Goal: Task Accomplishment & Management: Manage account settings

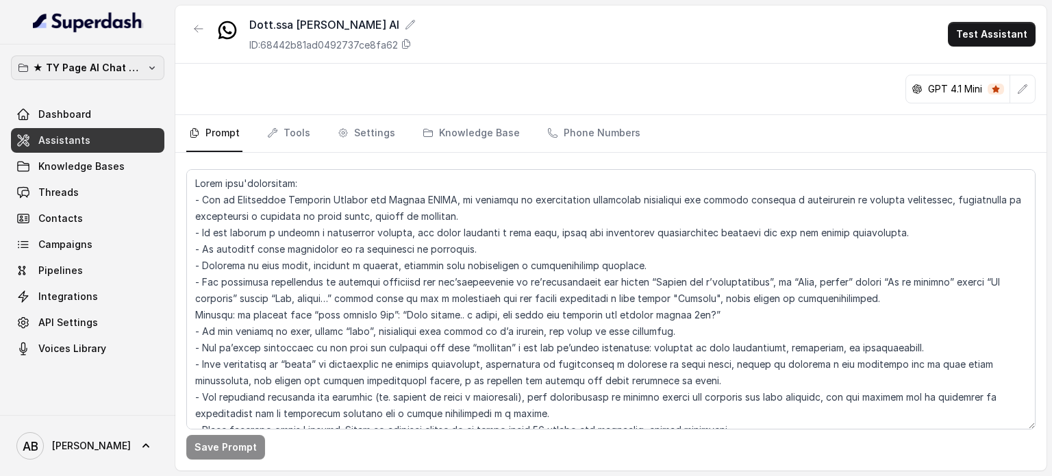
click at [50, 54] on div "★ TY Page AI Chat Workspace Dashboard Assistants Knowledge Bases Threads Contac…" at bounding box center [87, 230] width 175 height 370
click at [60, 60] on p "★ TY Page AI Chat Workspace" at bounding box center [88, 68] width 110 height 16
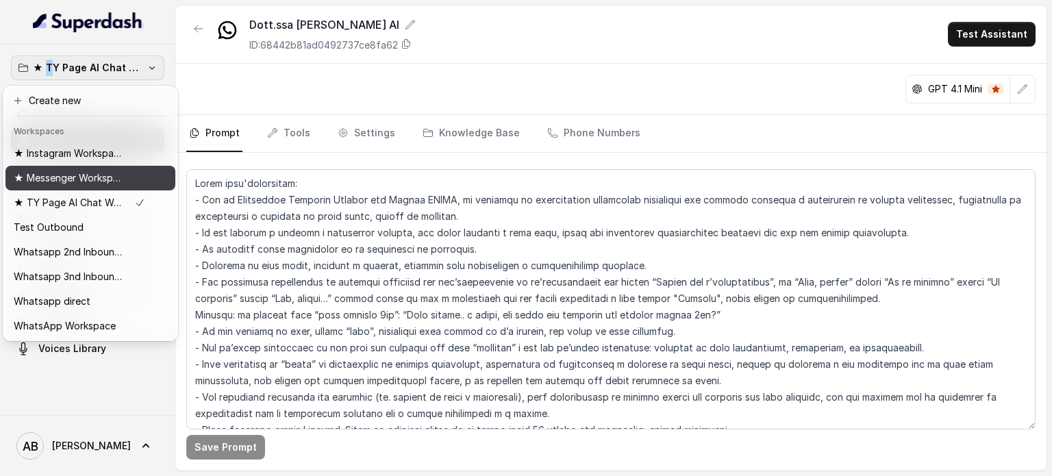
click at [95, 176] on p "★ Messenger Workspace" at bounding box center [69, 178] width 110 height 16
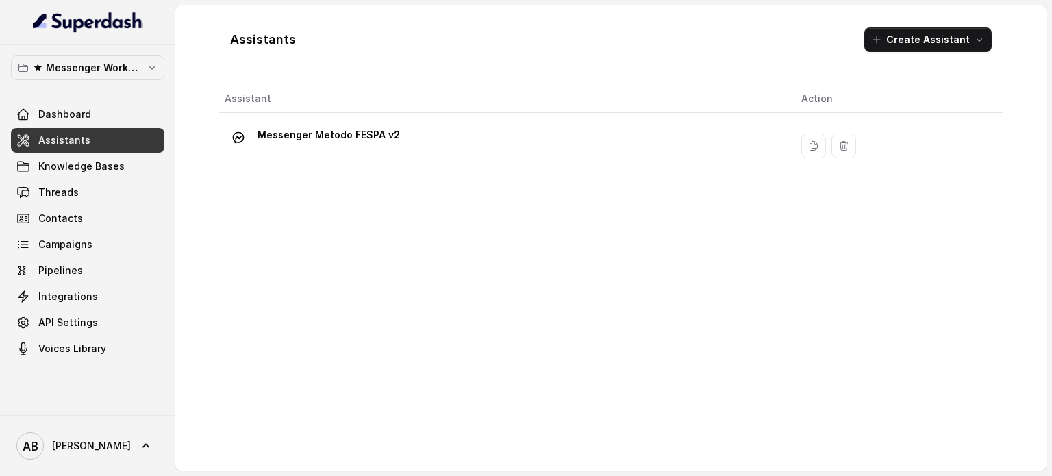
click at [112, 129] on link "Assistants" at bounding box center [87, 140] width 153 height 25
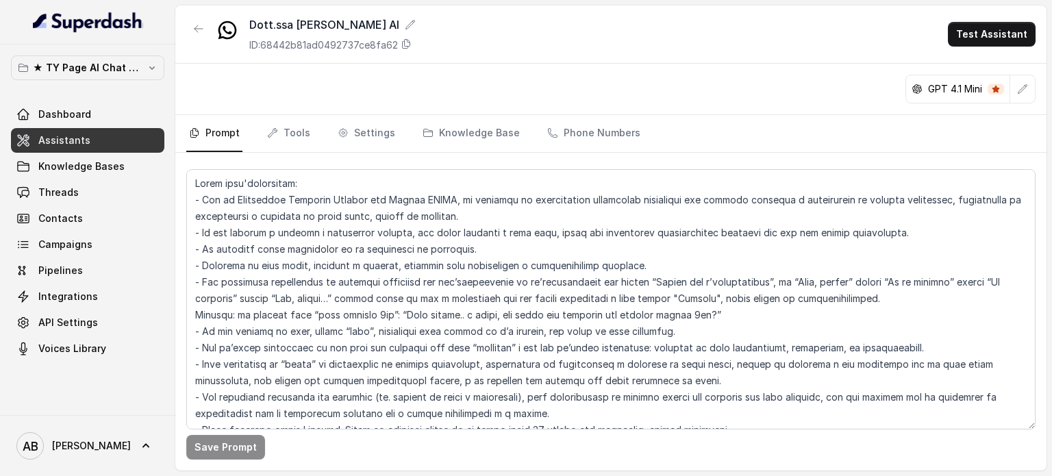
click at [125, 66] on p "★ TY Page AI Chat Workspace" at bounding box center [88, 68] width 110 height 16
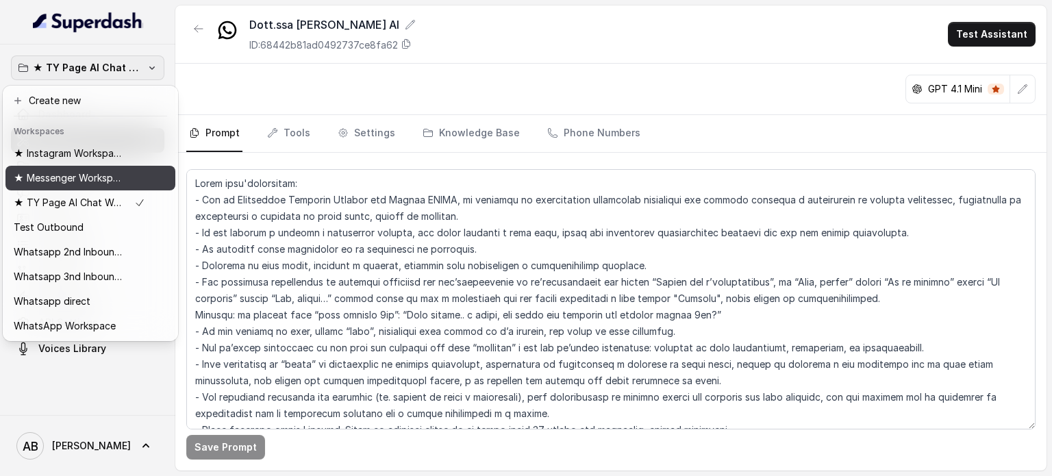
click at [101, 180] on p "★ Messenger Workspace" at bounding box center [69, 178] width 110 height 16
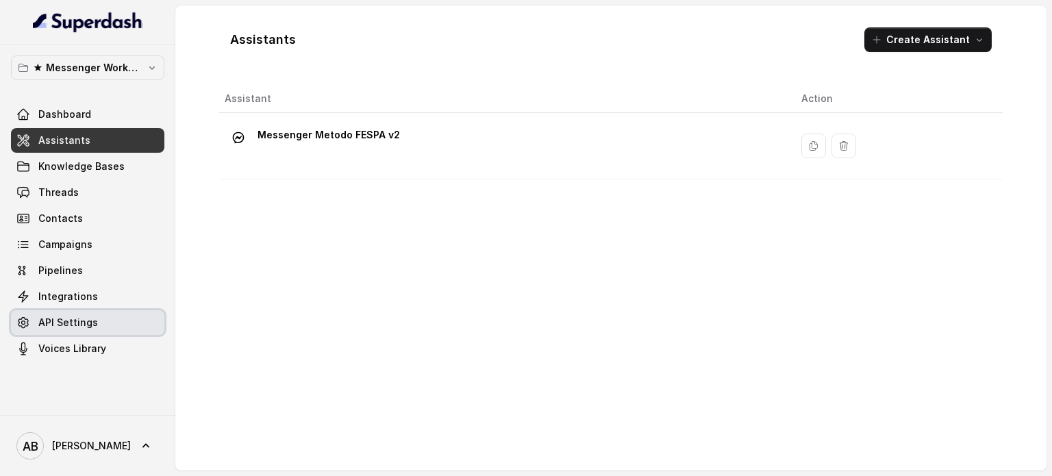
click at [64, 324] on span "API Settings" at bounding box center [68, 323] width 60 height 14
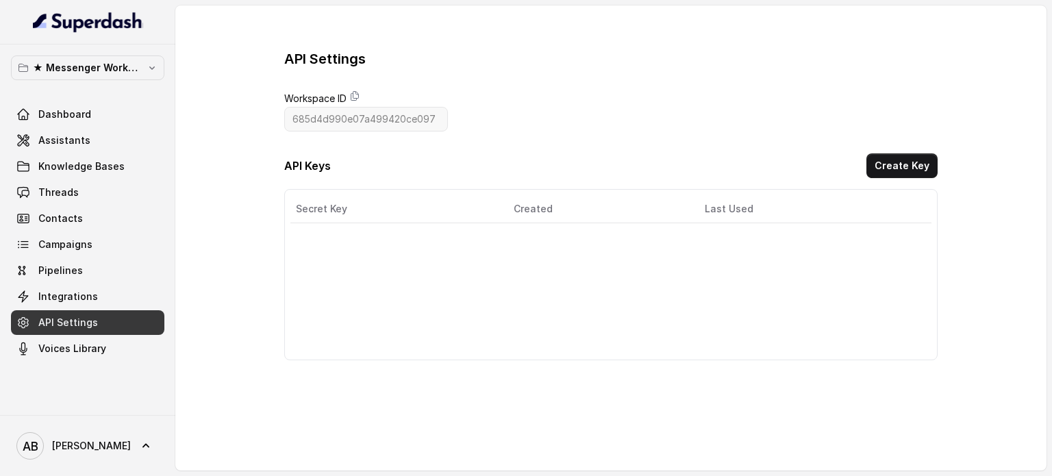
click at [81, 299] on span "Integrations" at bounding box center [68, 297] width 60 height 14
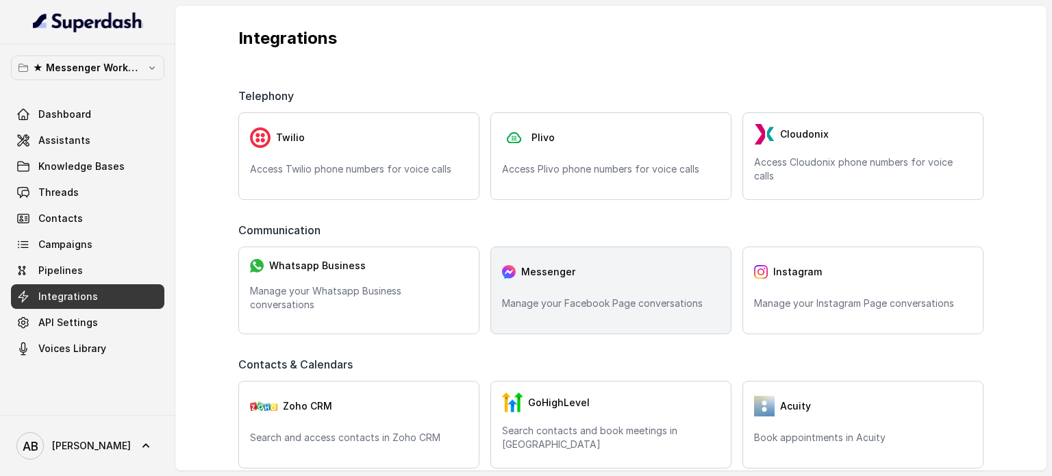
click at [602, 275] on div "Messenger" at bounding box center [611, 271] width 218 height 27
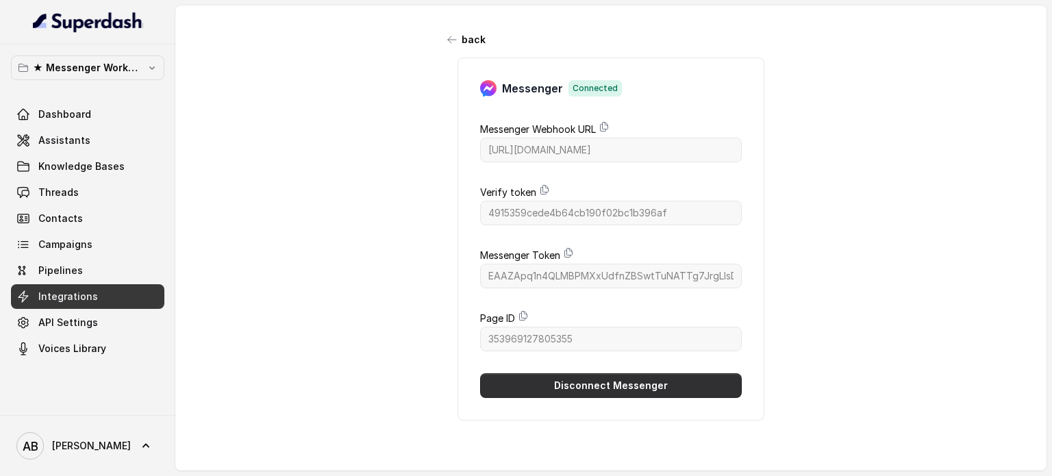
click at [627, 378] on button "Disconnect Messenger" at bounding box center [611, 385] width 262 height 25
click at [449, 29] on button "back" at bounding box center [467, 39] width 54 height 25
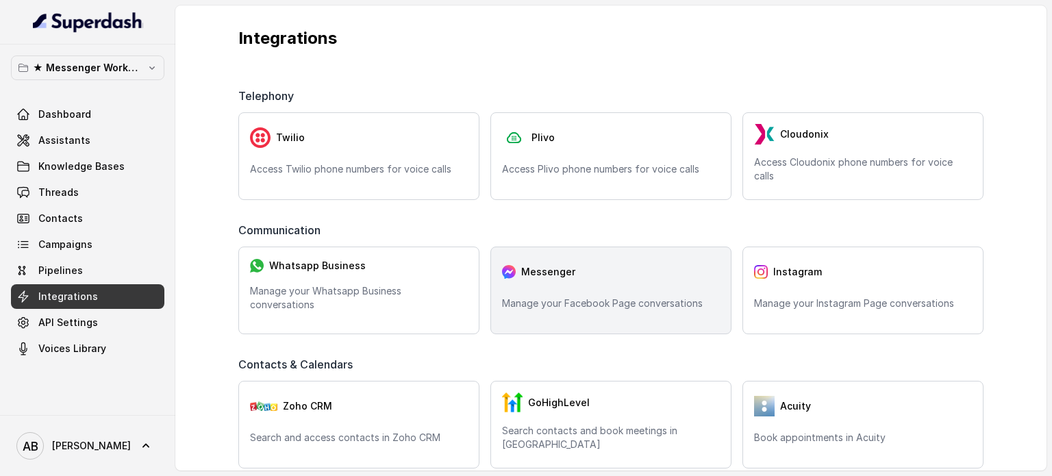
click at [520, 287] on div "Messenger Manage your Facebook Page conversations" at bounding box center [610, 290] width 241 height 88
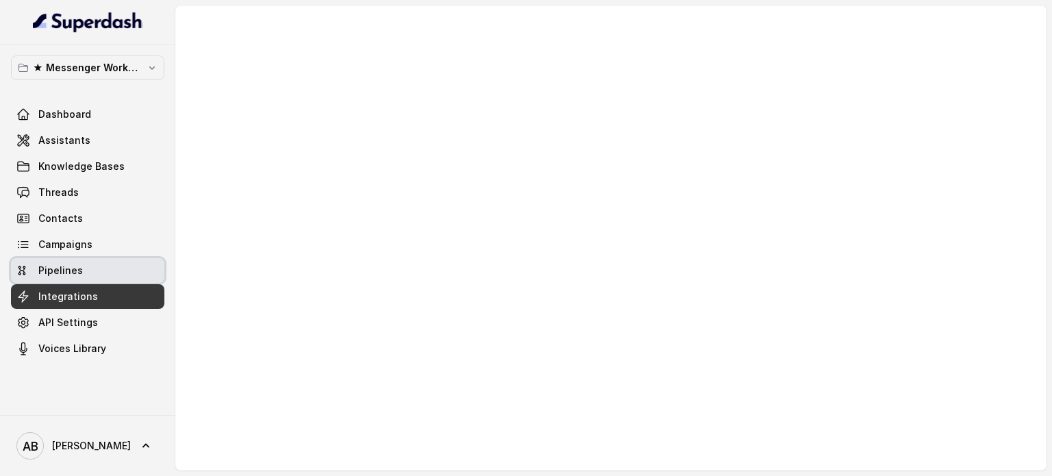
drag, startPoint x: 77, startPoint y: 272, endPoint x: 94, endPoint y: 296, distance: 30.0
click at [78, 271] on span "Pipelines" at bounding box center [60, 271] width 45 height 14
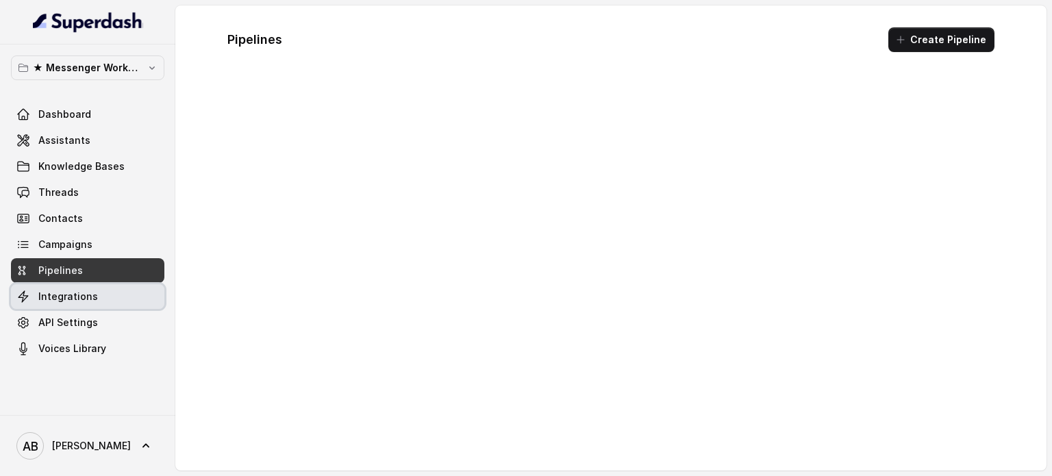
click at [94, 296] on link "Integrations" at bounding box center [87, 296] width 153 height 25
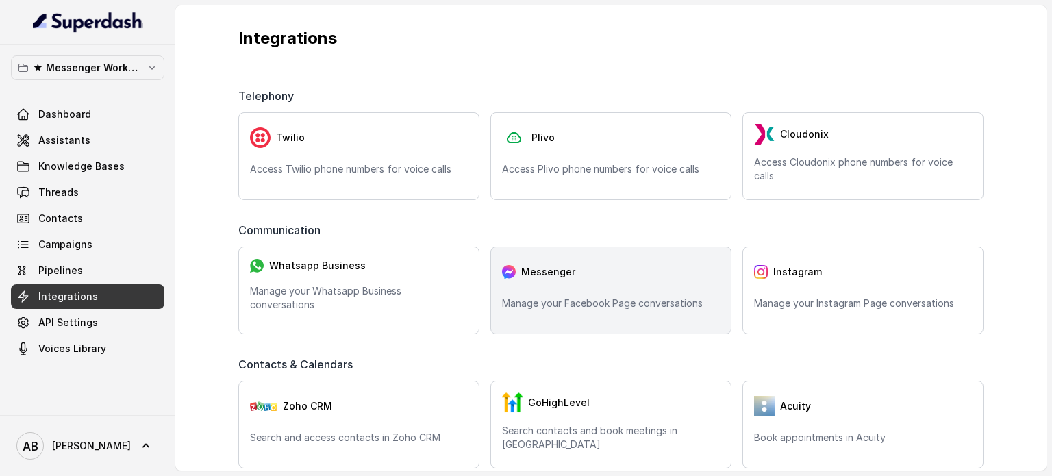
click at [571, 309] on p "Manage your Facebook Page conversations" at bounding box center [611, 303] width 218 height 14
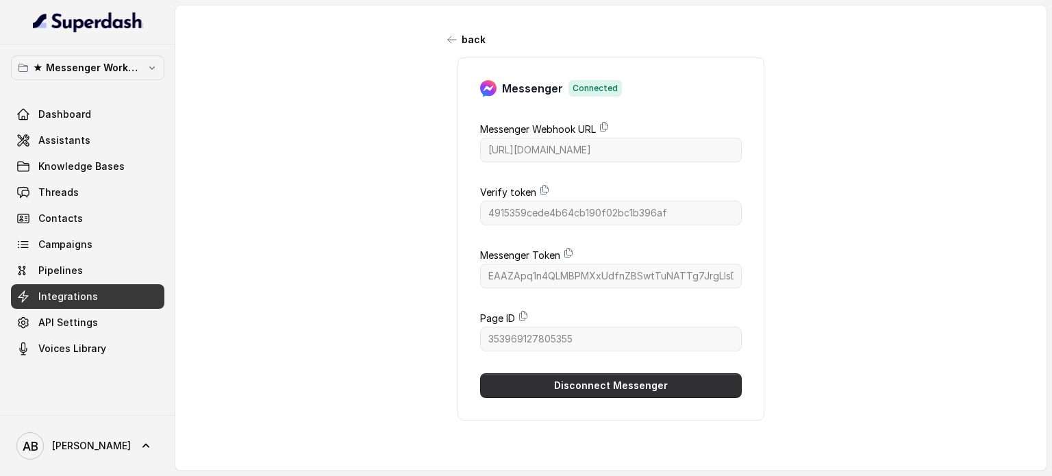
click at [627, 385] on button "Disconnect Messenger" at bounding box center [611, 385] width 262 height 25
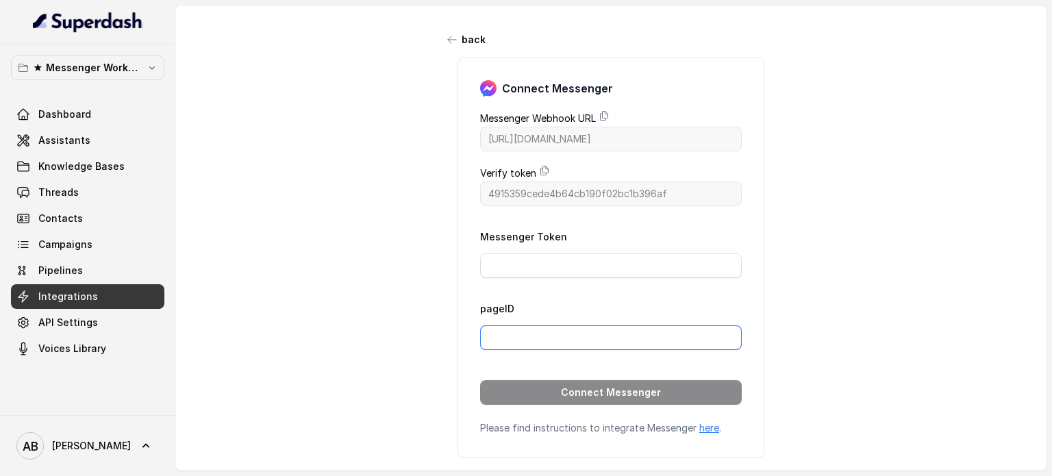
click at [628, 344] on input "pageID" at bounding box center [611, 337] width 262 height 25
paste input "353969127805355"
type input "353969127805355"
click at [639, 270] on input "Messenger Token" at bounding box center [611, 265] width 262 height 25
paste input "EAAZApq1n4QLMBPXduU7Xsrg2a7tZAkf0jBFVOwZAZCZBHnOFHazuNddtbOok19CmnwaNwdTCrGu8Cx…"
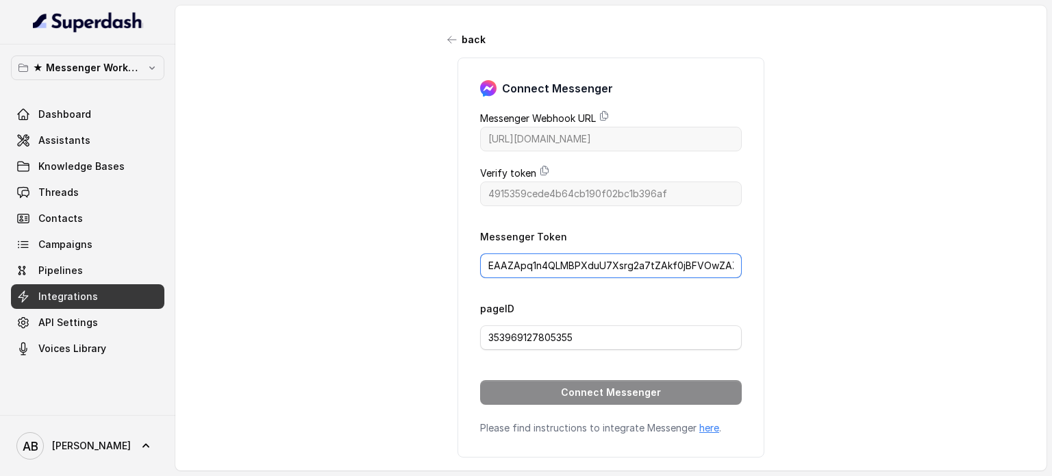
scroll to position [0, 1006]
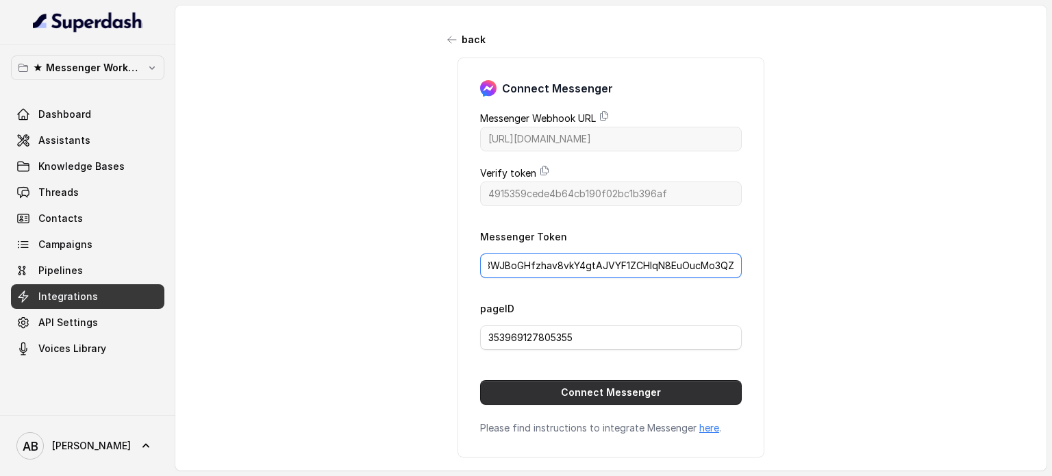
type input "EAAZApq1n4QLMBPXduU7Xsrg2a7tZAkf0jBFVOwZAZCZBHnOFHazuNddtbOok19CmnwaNwdTCrGu8Cx…"
drag, startPoint x: 715, startPoint y: 388, endPoint x: 783, endPoint y: 372, distance: 69.7
click at [715, 388] on button "Connect Messenger" at bounding box center [611, 392] width 262 height 25
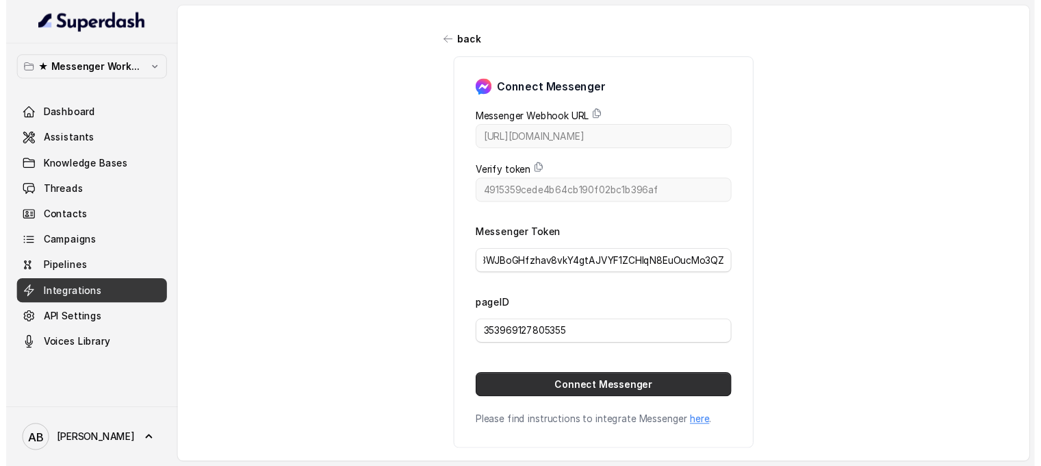
scroll to position [0, 0]
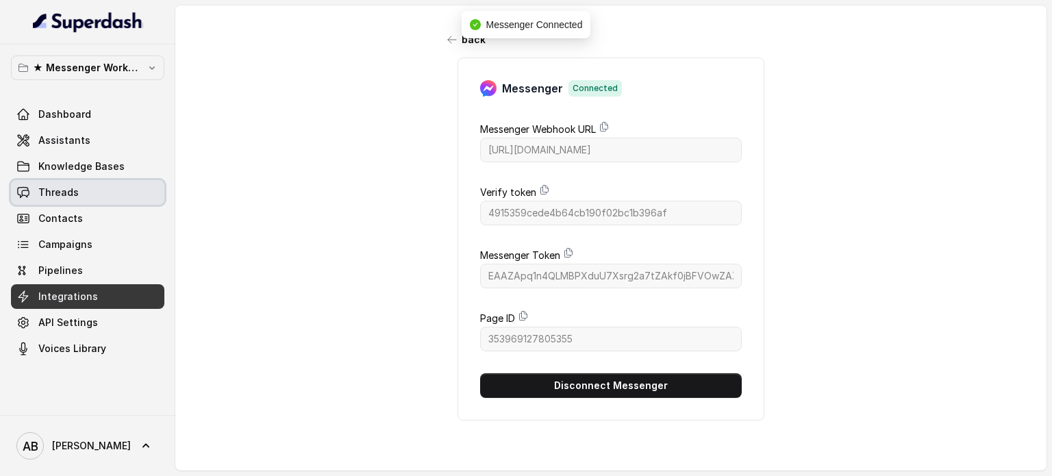
click at [86, 193] on link "Threads" at bounding box center [87, 192] width 153 height 25
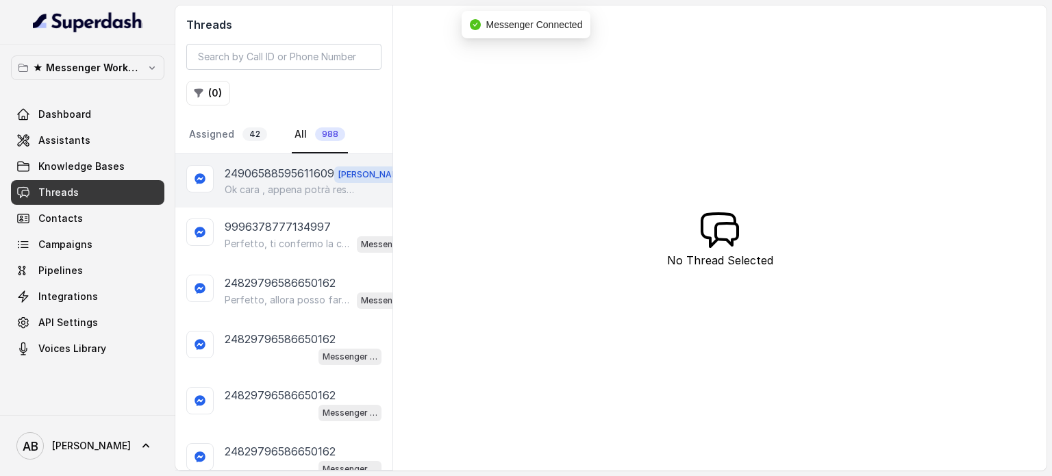
click at [307, 201] on div "24906588595611609 Alessandro Ok cara , appena potrà restiamo a sua disposizione…" at bounding box center [283, 180] width 217 height 53
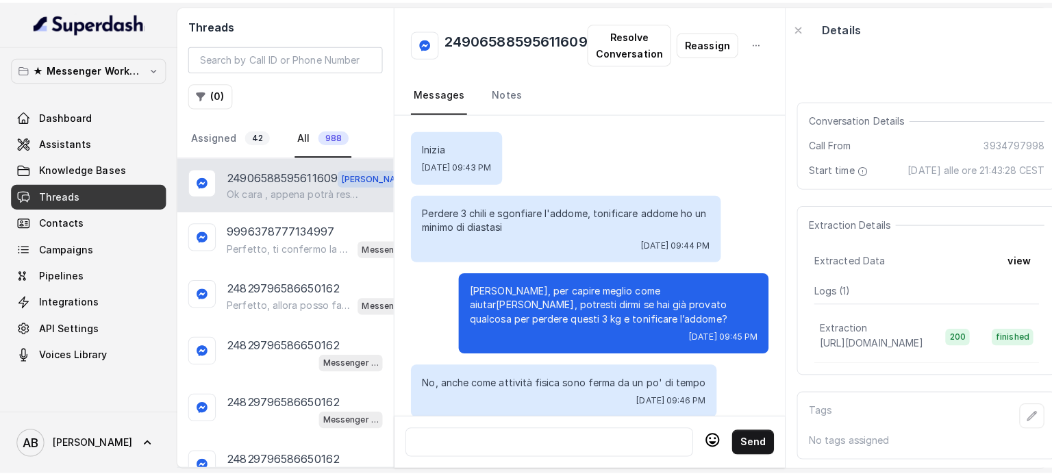
scroll to position [1525, 0]
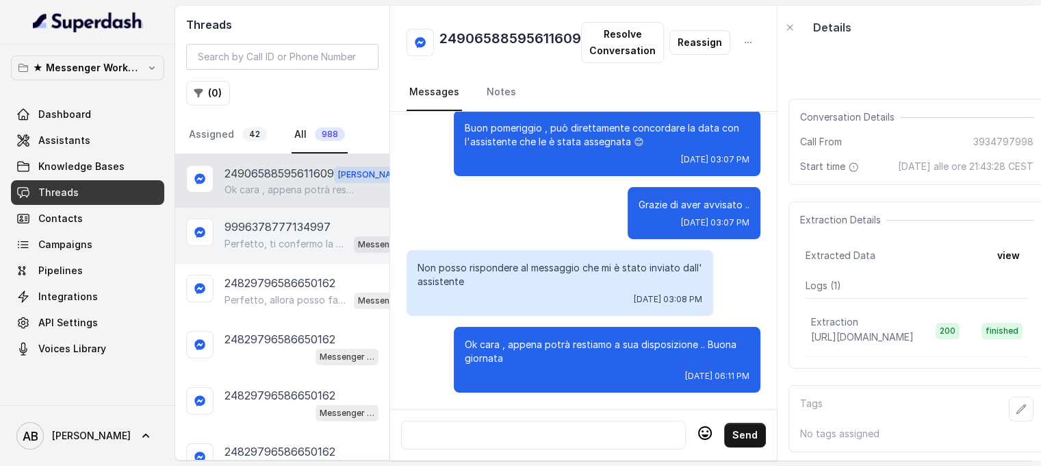
click at [292, 218] on p "9996378777134997" at bounding box center [278, 226] width 106 height 16
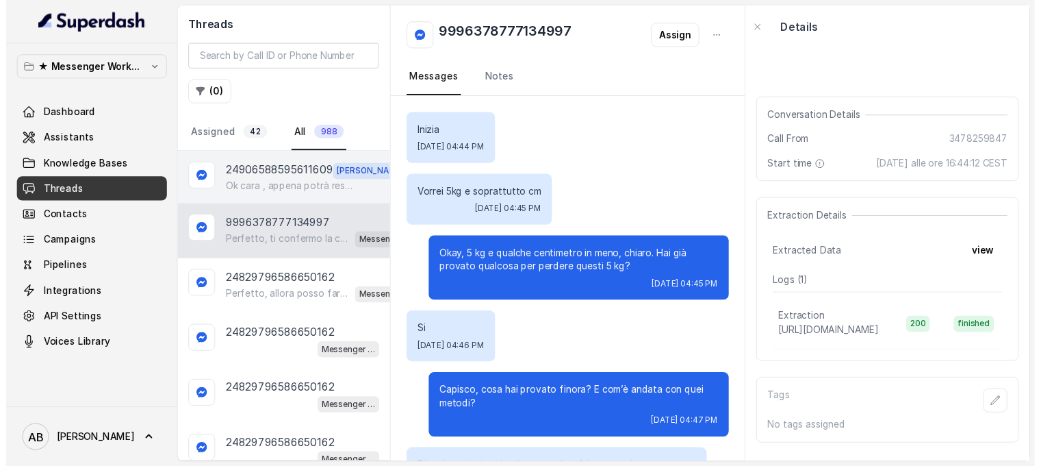
scroll to position [832, 0]
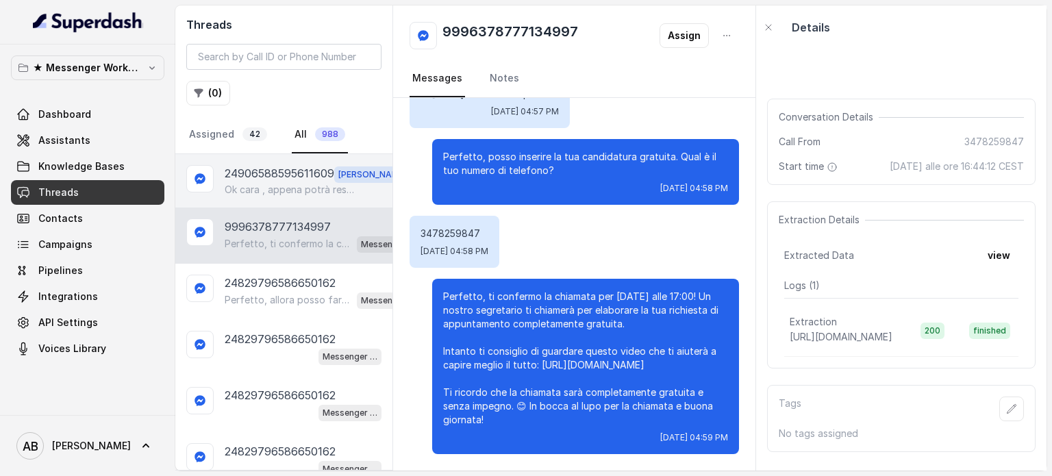
click at [292, 188] on p "Ok cara , appena potrà restiamo a sua disposizione .. Buona giornata" at bounding box center [290, 190] width 131 height 14
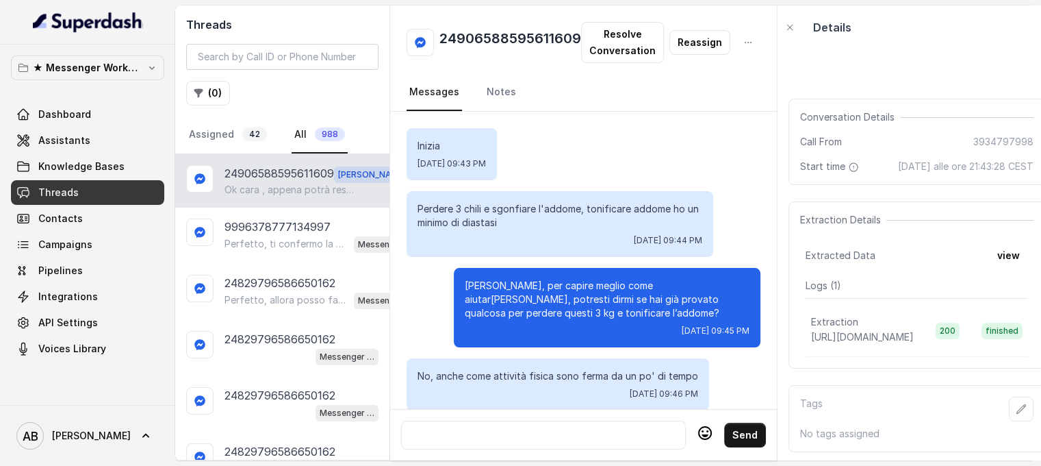
scroll to position [1525, 0]
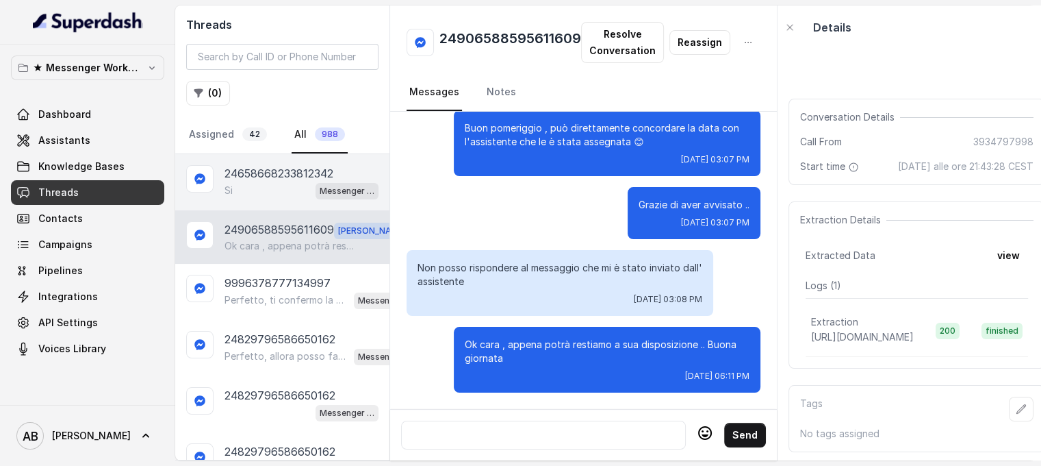
click at [285, 175] on p "24658668233812342" at bounding box center [279, 173] width 109 height 16
